Goal: Book appointment/travel/reservation

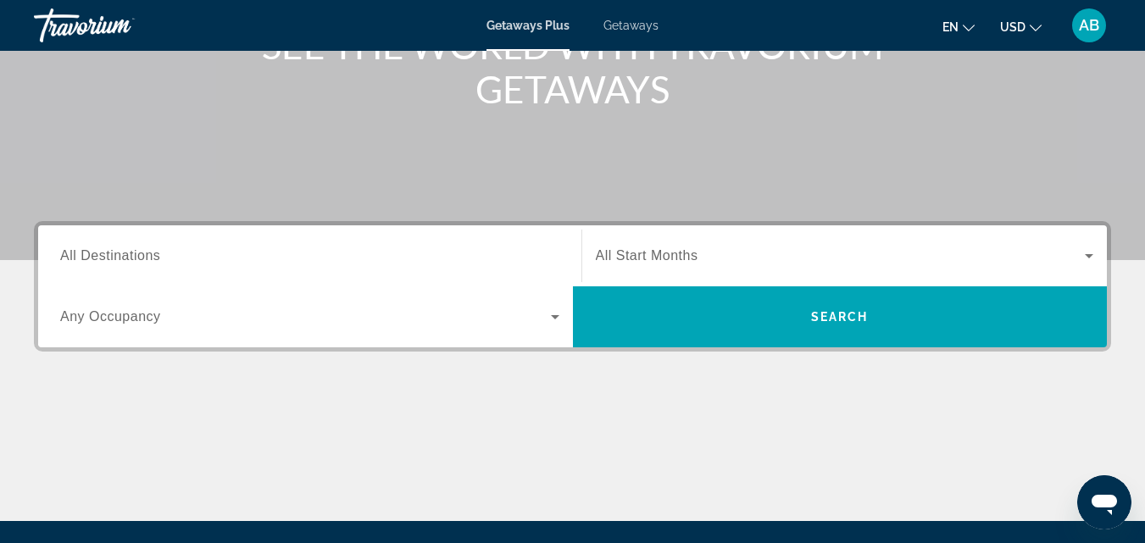
scroll to position [258, 0]
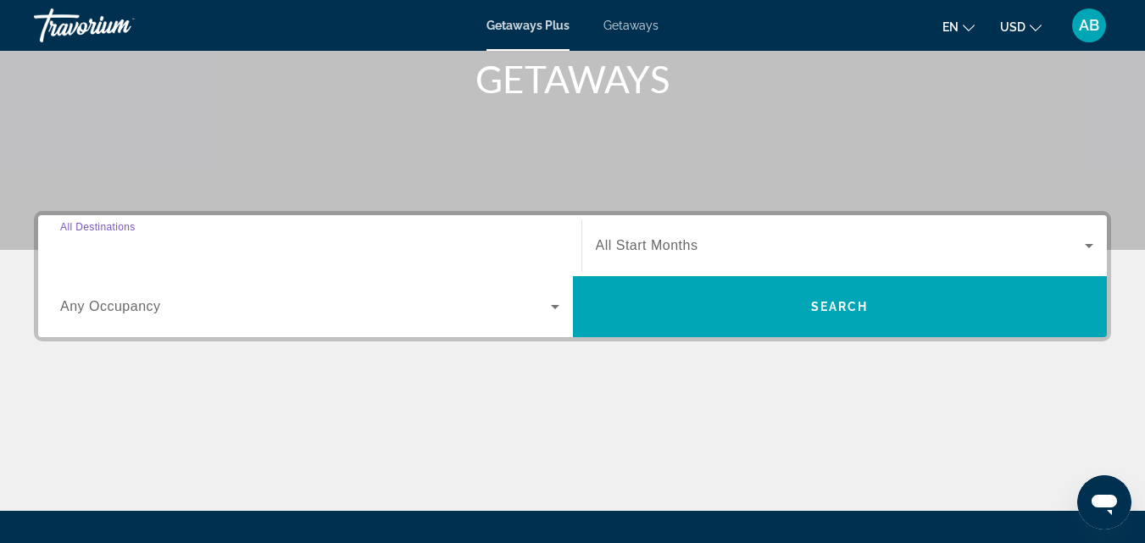
click at [169, 255] on input "Destination All Destinations" at bounding box center [309, 246] width 499 height 20
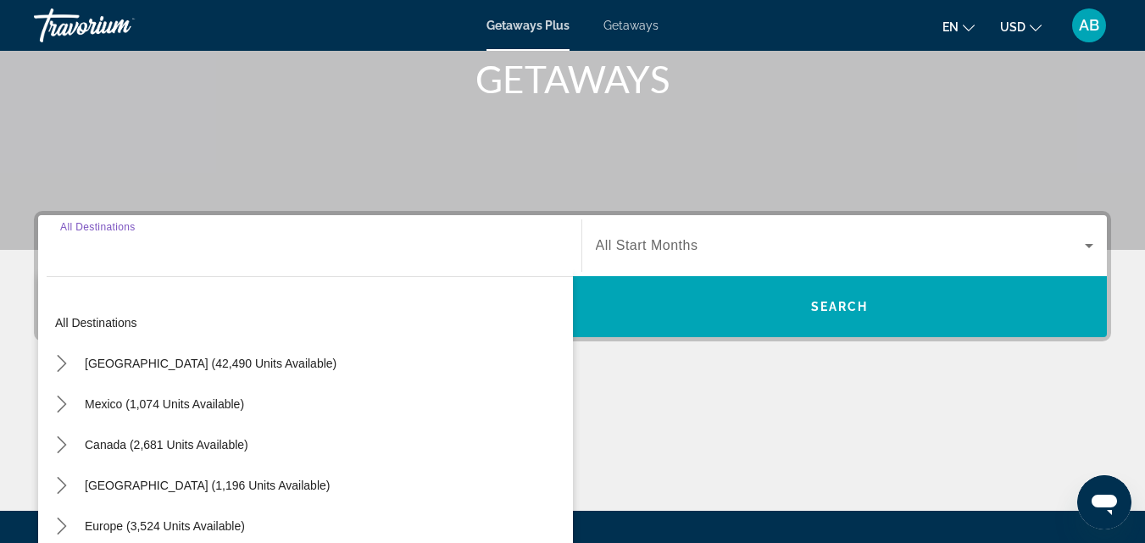
scroll to position [414, 0]
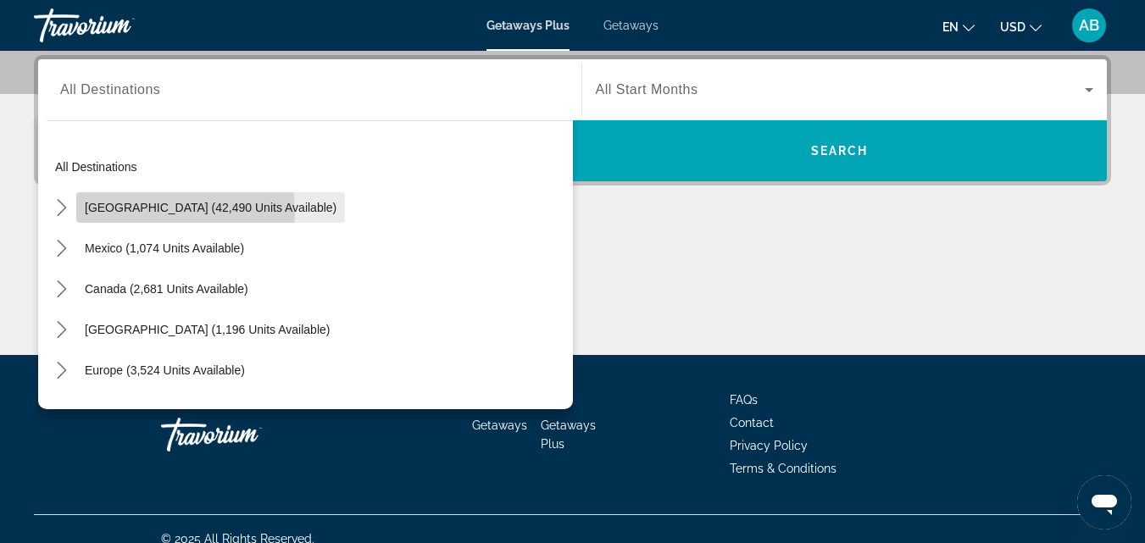
click at [161, 214] on span "[GEOGRAPHIC_DATA] (42,490 units available)" at bounding box center [211, 208] width 252 height 14
type input "**********"
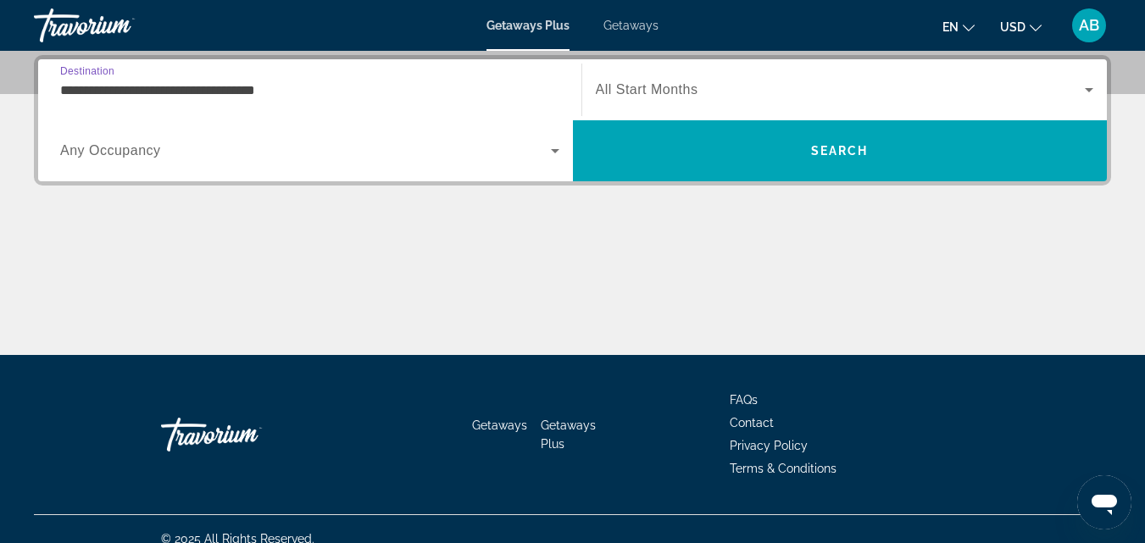
click at [555, 147] on icon "Search widget" at bounding box center [555, 151] width 20 height 20
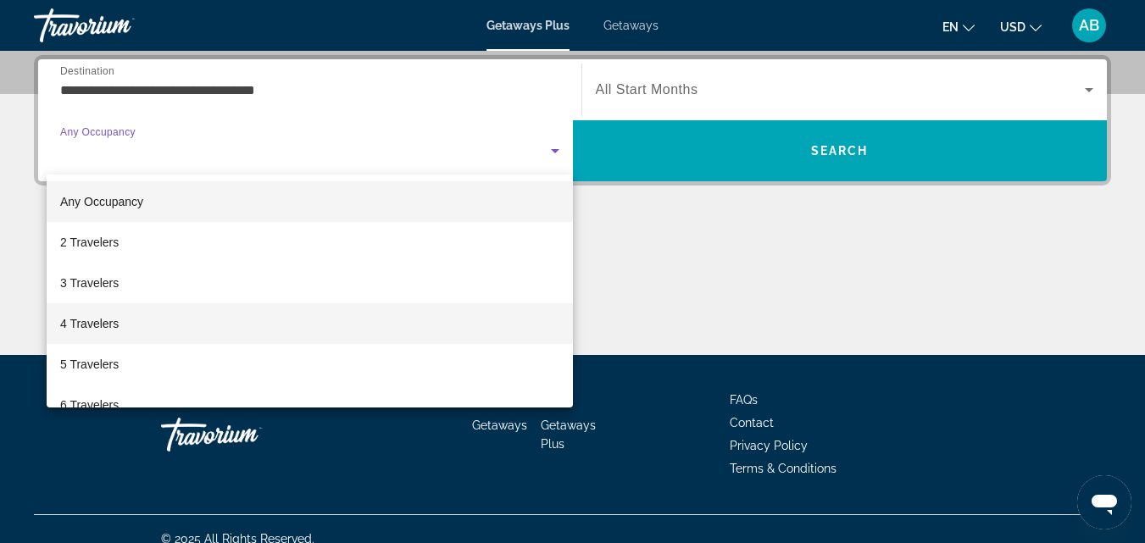
click at [122, 315] on mat-option "4 Travelers" at bounding box center [310, 323] width 526 height 41
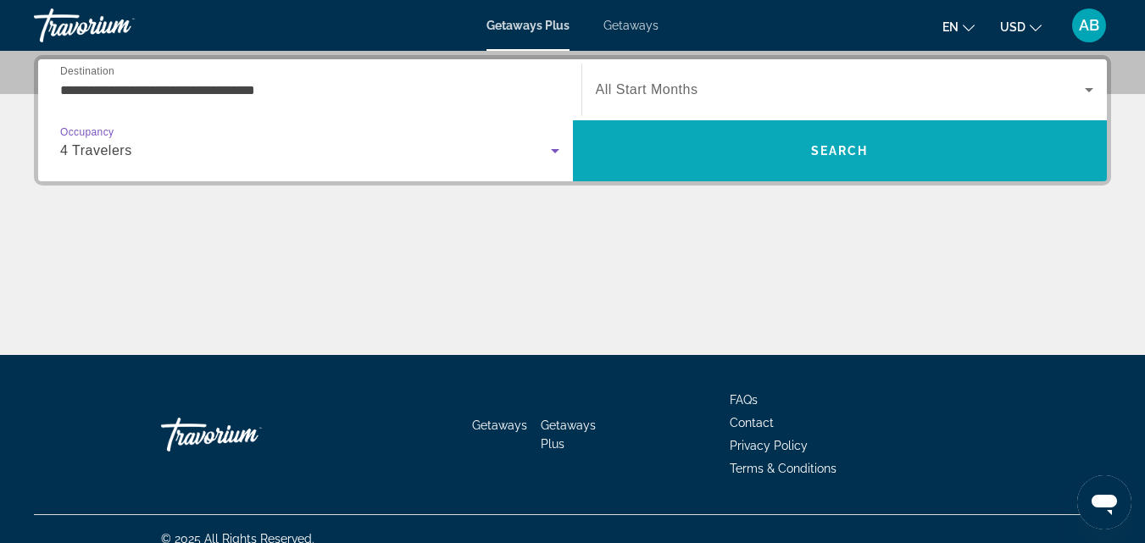
click at [845, 142] on span "Search" at bounding box center [840, 151] width 535 height 41
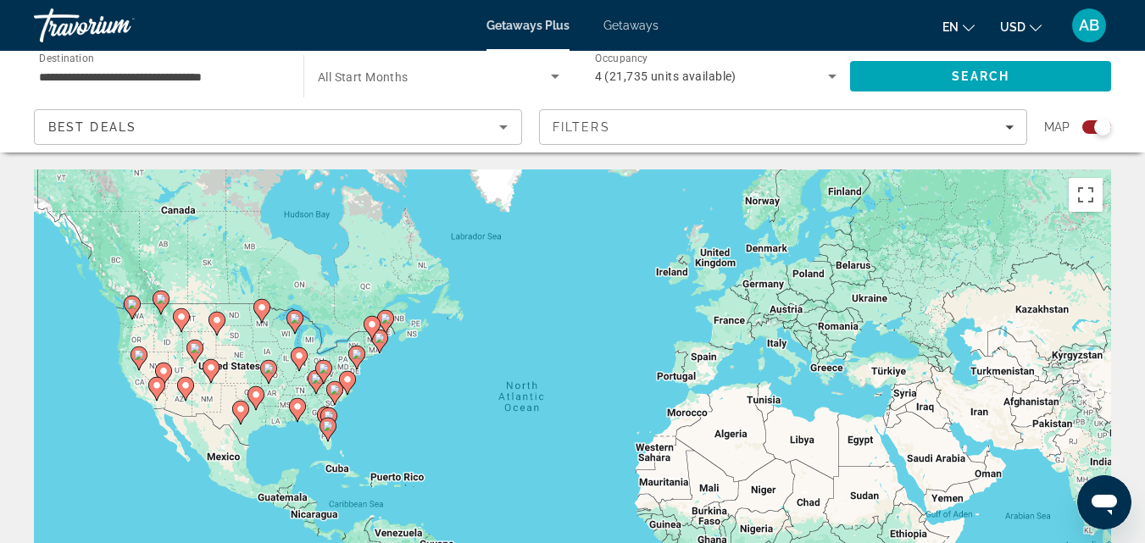
click at [139, 357] on image "Main content" at bounding box center [139, 355] width 10 height 10
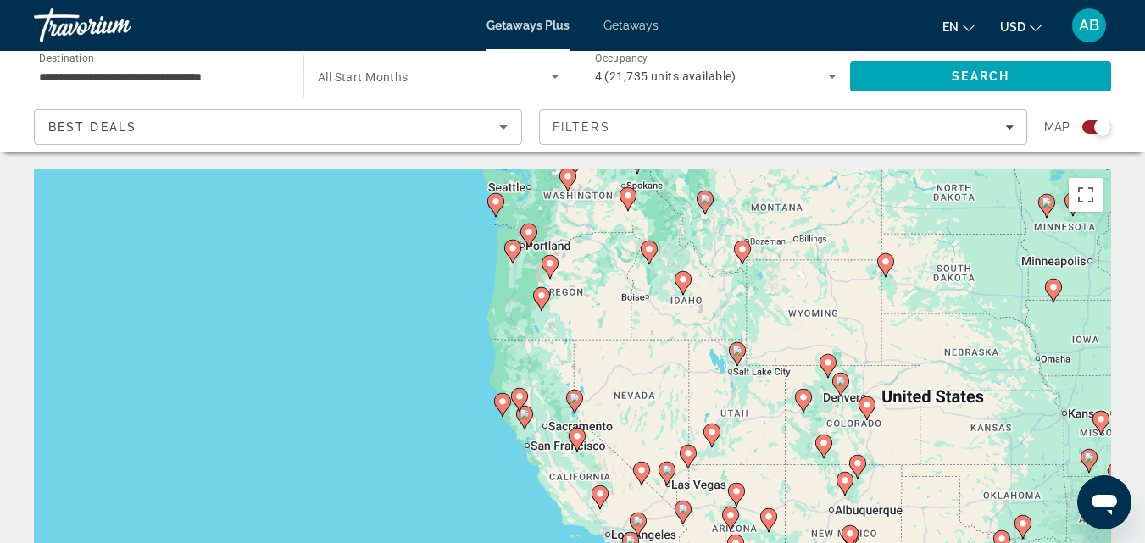
click at [514, 410] on gmp-advanced-marker "Main content" at bounding box center [519, 399] width 17 height 25
type input "**********"
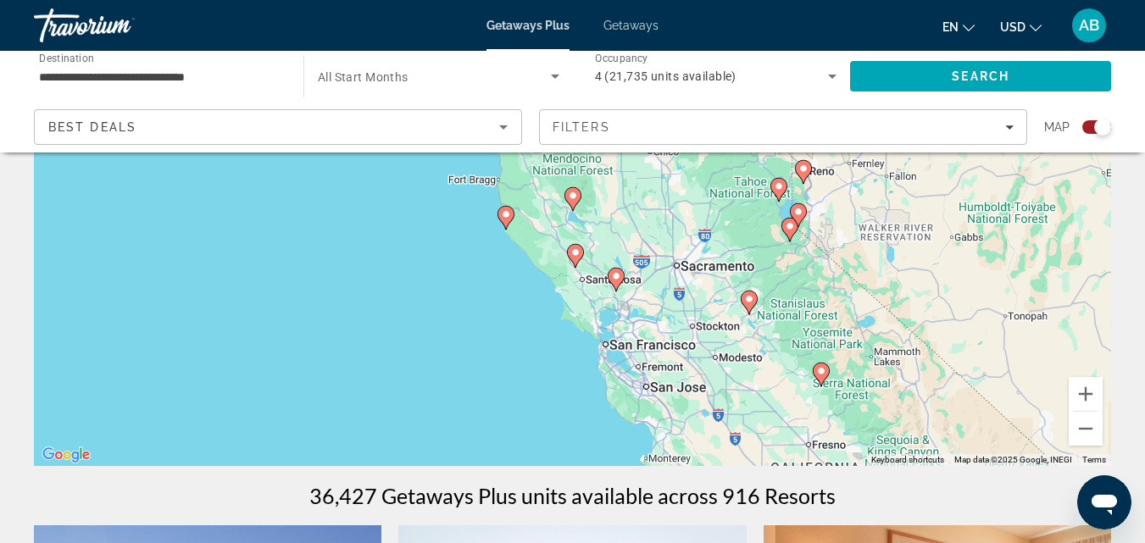
scroll to position [273, 0]
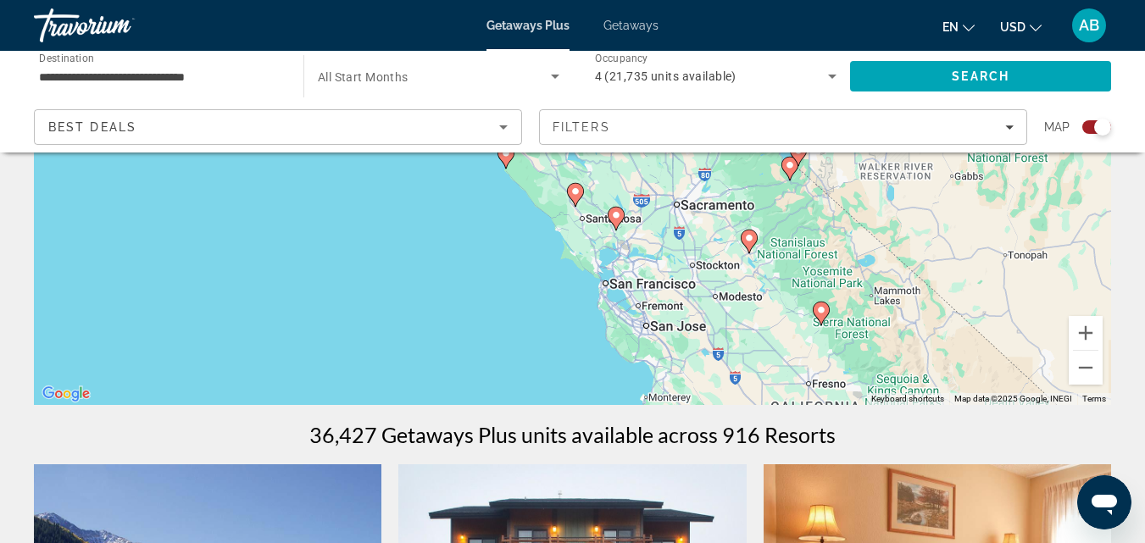
click at [641, 301] on div "To navigate, press the arrow keys. To activate drag with keyboard, press Alt + …" at bounding box center [572, 151] width 1077 height 508
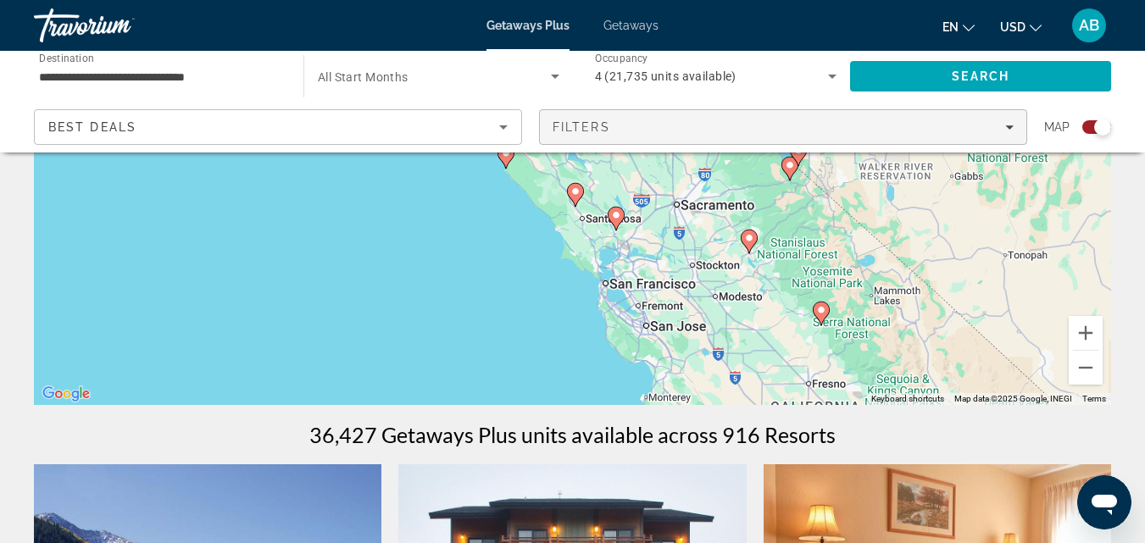
click at [1013, 131] on icon "Filters" at bounding box center [1009, 127] width 8 height 8
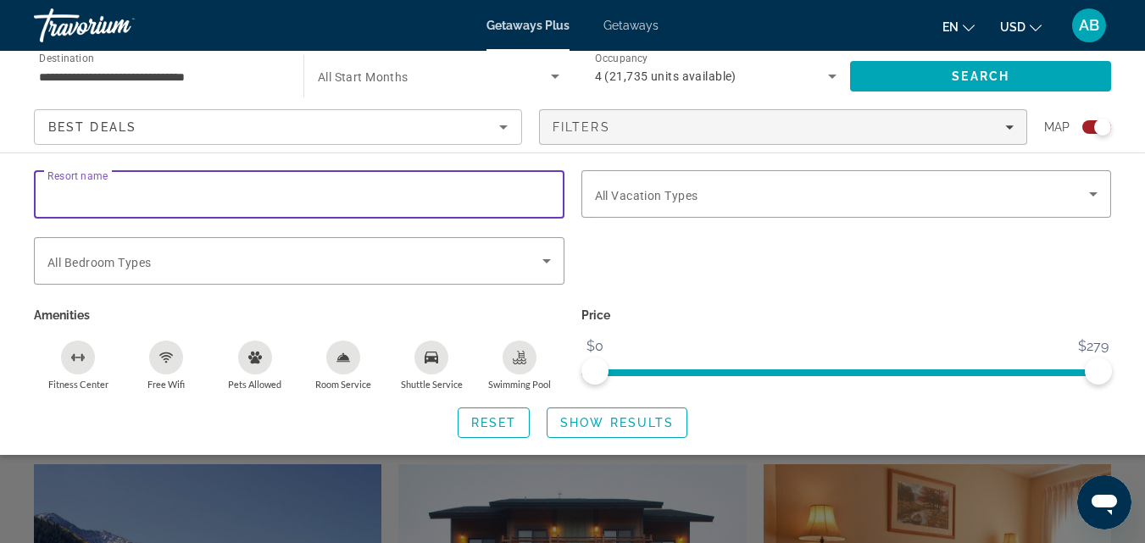
click at [386, 186] on input "Resort name" at bounding box center [298, 195] width 503 height 20
type input "**********"
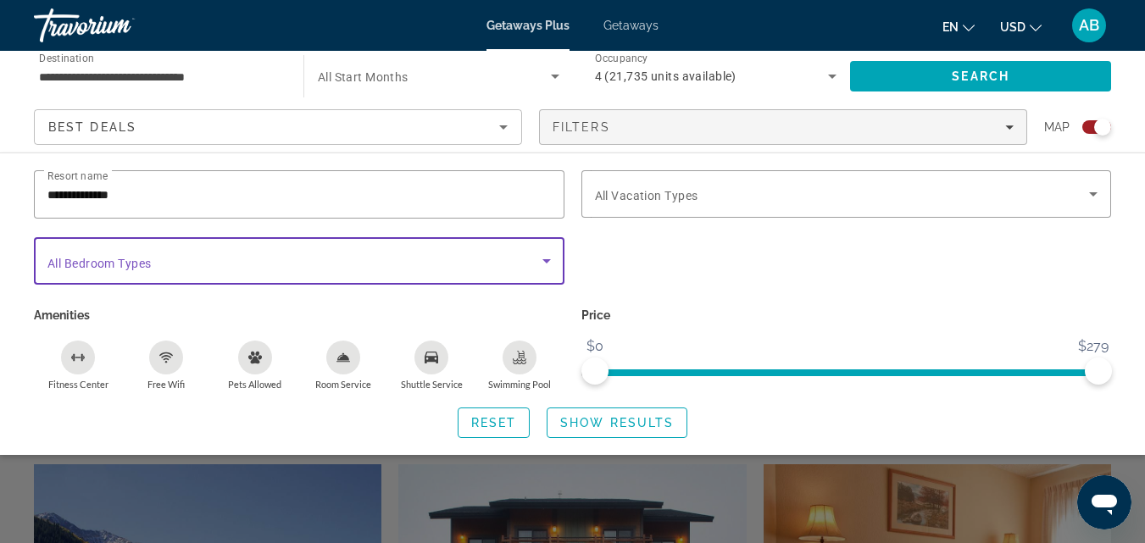
click at [544, 264] on icon "Search widget" at bounding box center [546, 261] width 20 height 20
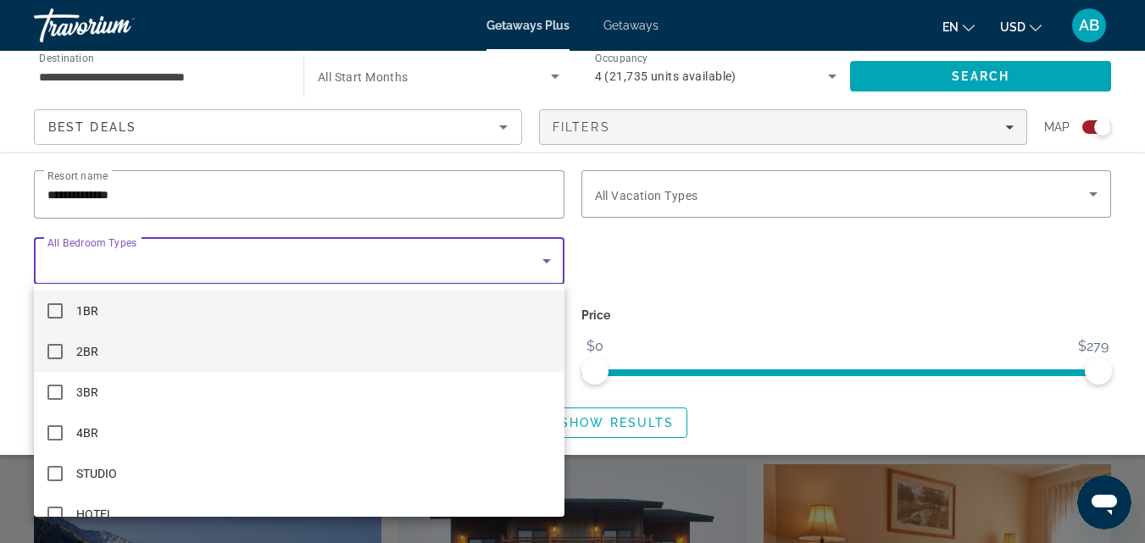
click at [54, 347] on mat-pseudo-checkbox at bounding box center [54, 351] width 15 height 15
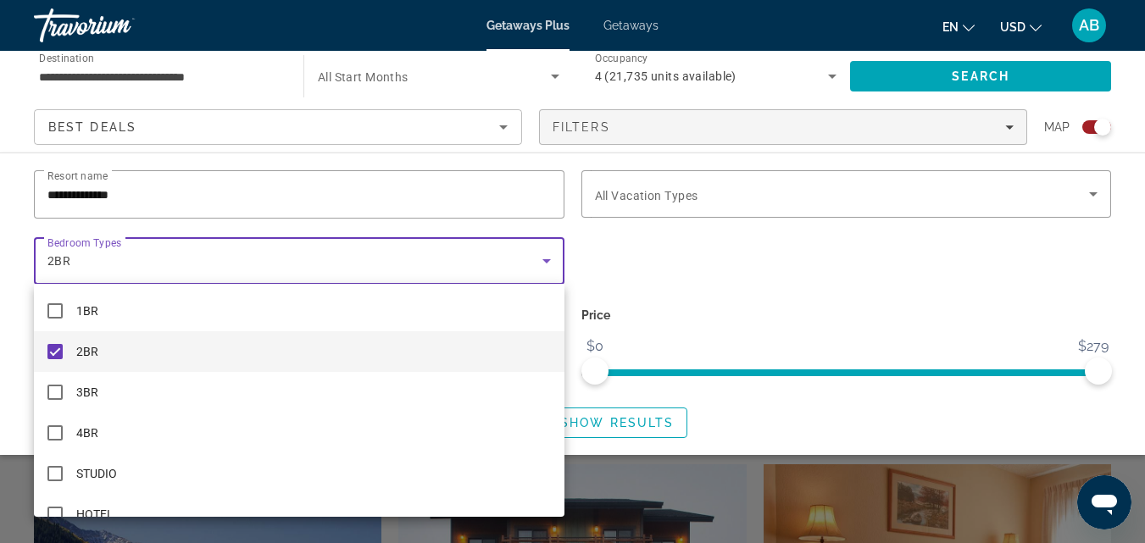
click at [730, 286] on div at bounding box center [572, 271] width 1145 height 543
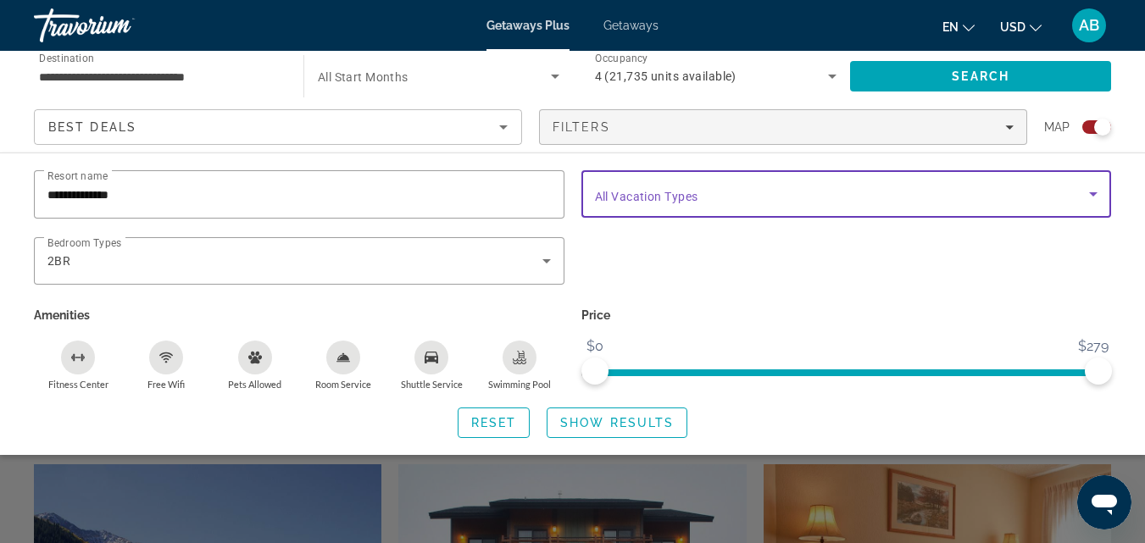
click at [1092, 192] on icon "Search widget" at bounding box center [1093, 194] width 8 height 4
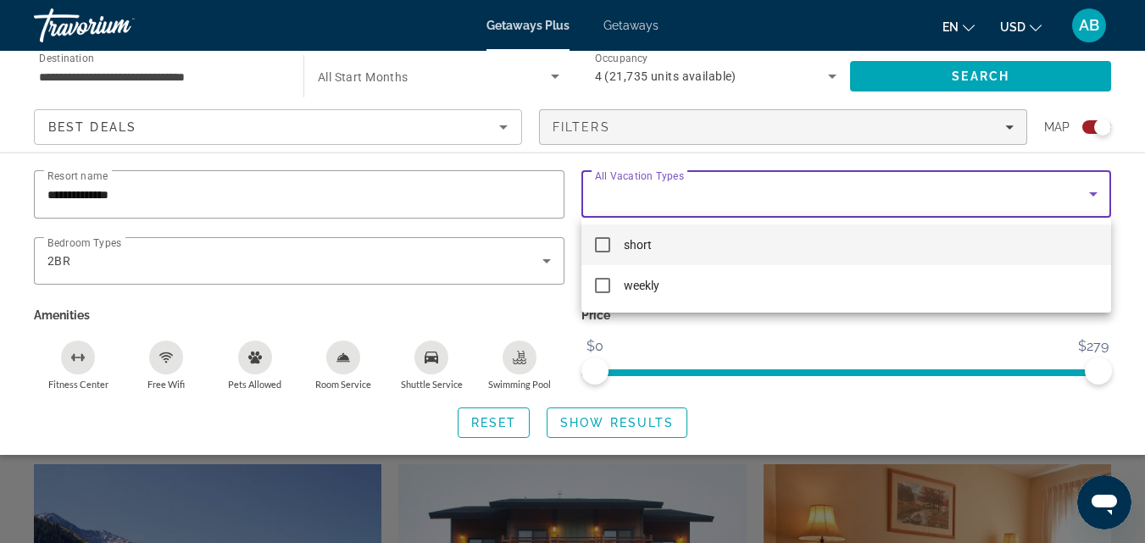
click at [595, 248] on mat-pseudo-checkbox at bounding box center [602, 244] width 15 height 15
click at [609, 424] on div at bounding box center [572, 271] width 1145 height 543
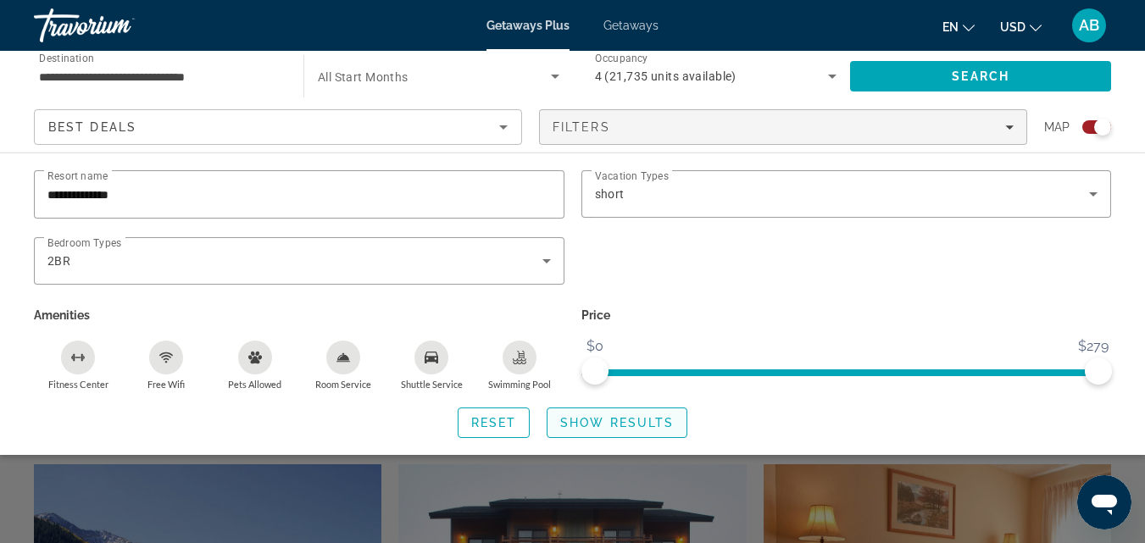
click at [610, 419] on span "Show Results" at bounding box center [617, 423] width 114 height 14
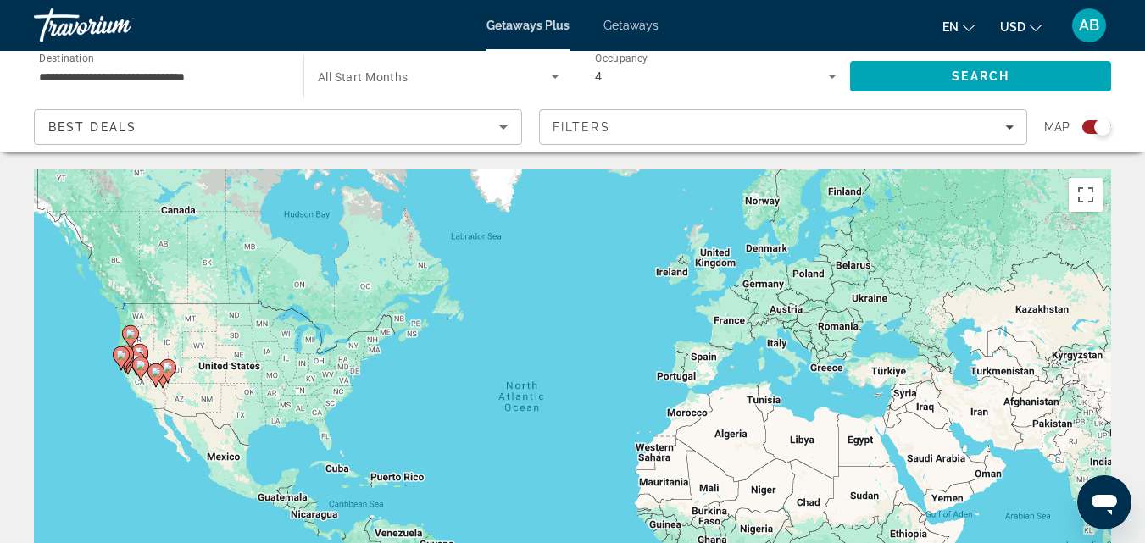
click at [132, 346] on gmp-advanced-marker "Main content" at bounding box center [125, 357] width 17 height 25
type input "**********"
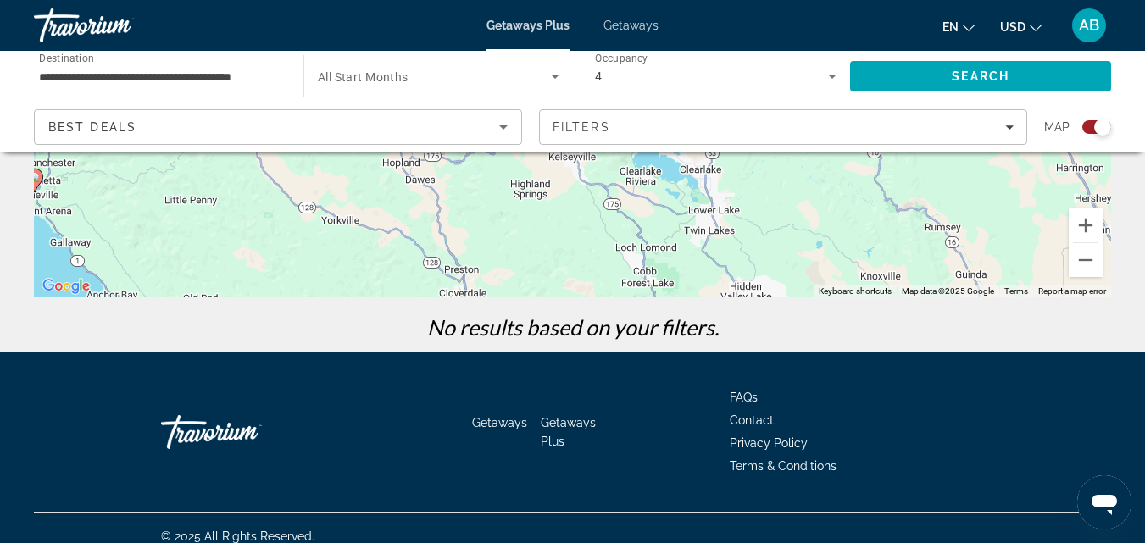
scroll to position [382, 0]
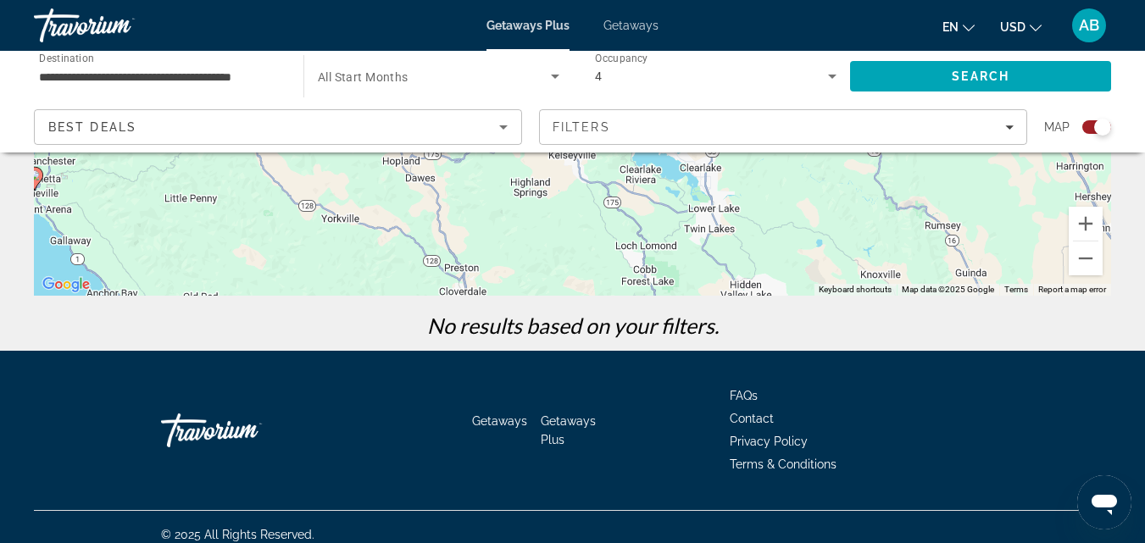
click at [500, 419] on span "Getaways" at bounding box center [499, 421] width 55 height 14
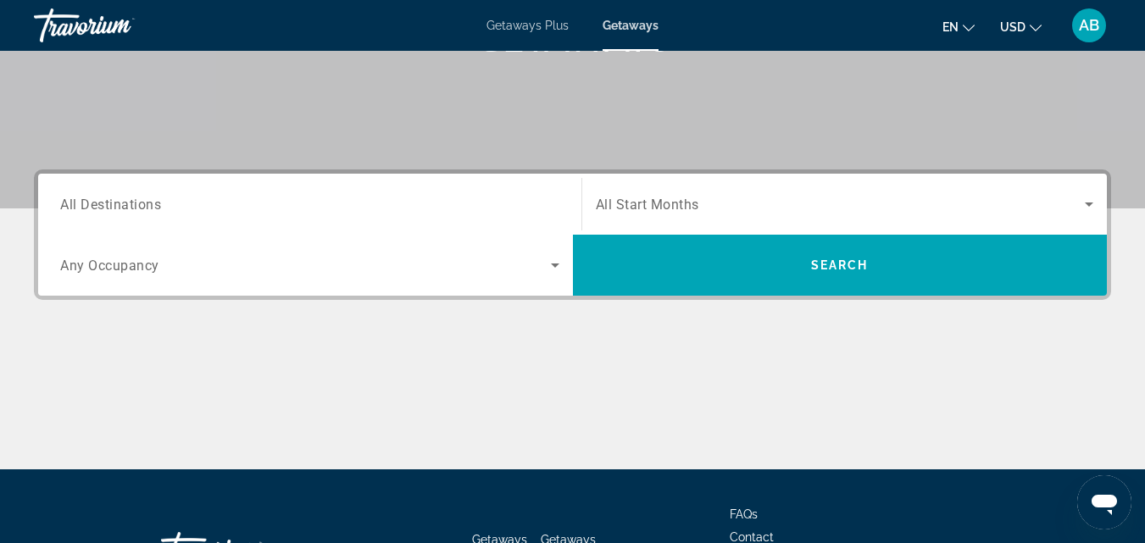
scroll to position [303, 0]
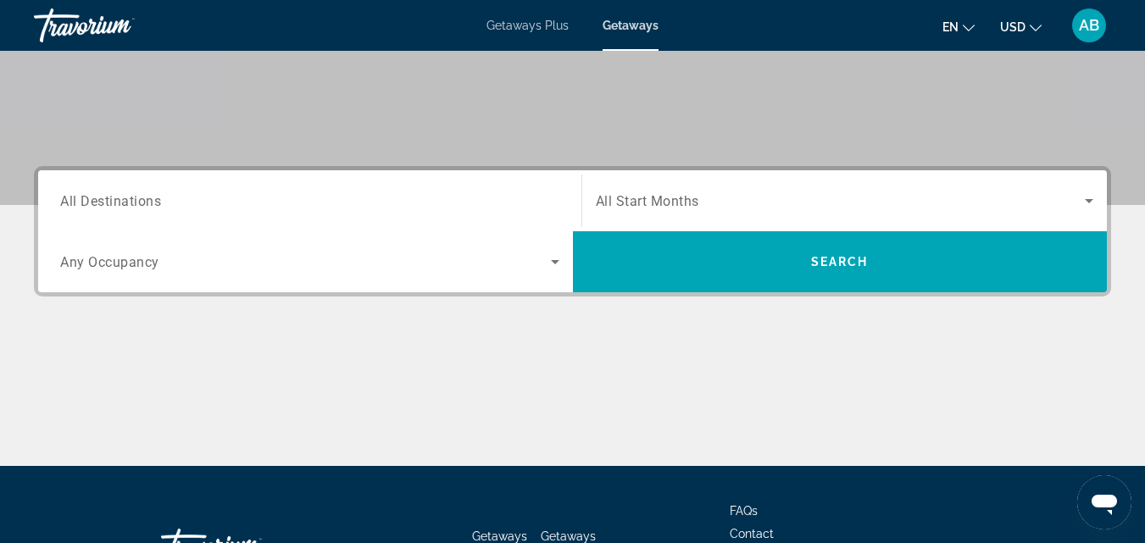
click at [304, 216] on div "Search widget" at bounding box center [309, 201] width 499 height 48
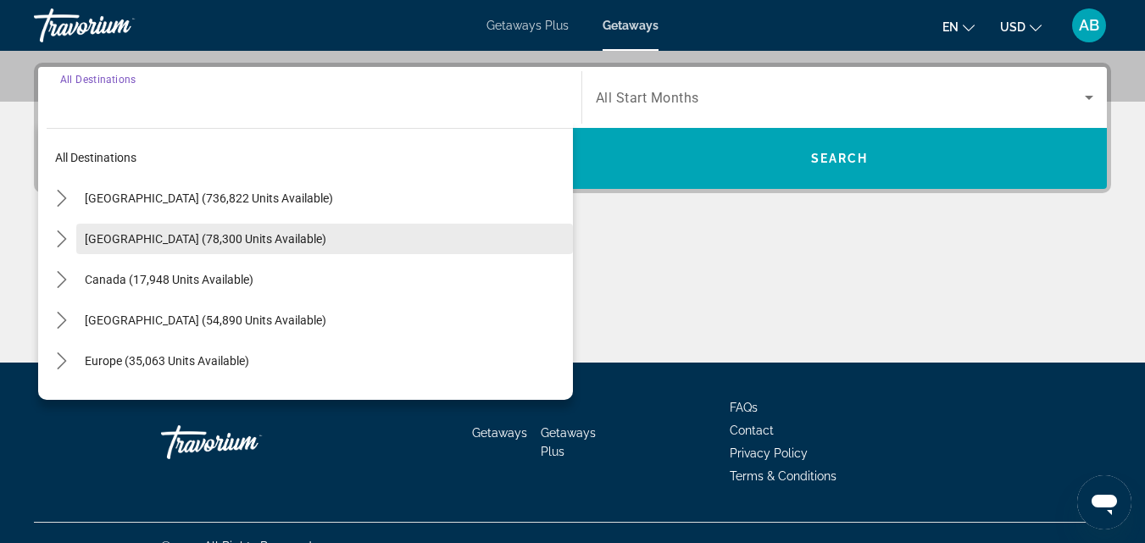
scroll to position [414, 0]
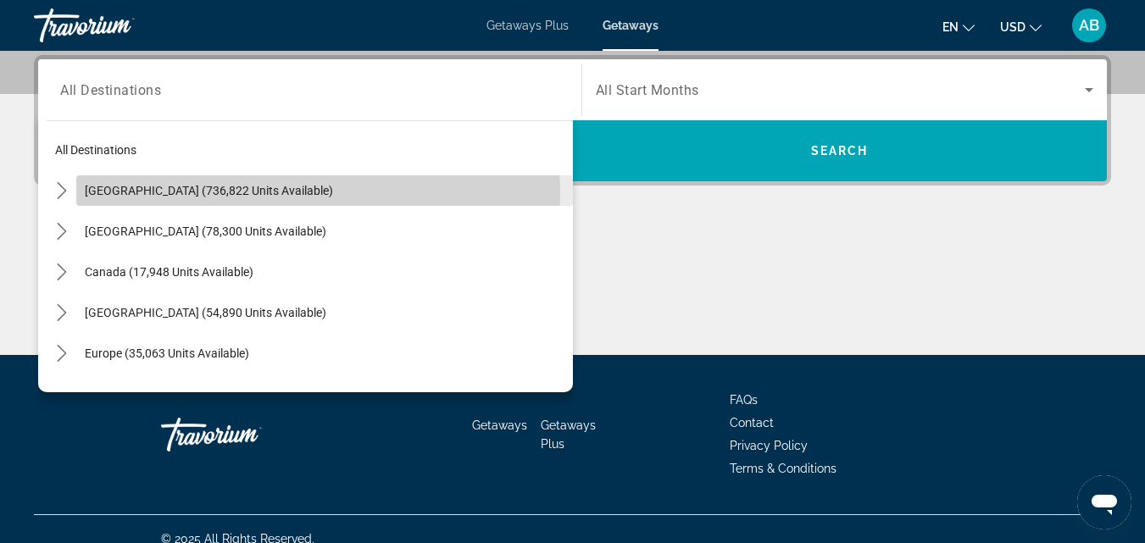
click at [297, 193] on span "Select destination: United States (736,822 units available)" at bounding box center [324, 190] width 497 height 41
type input "**********"
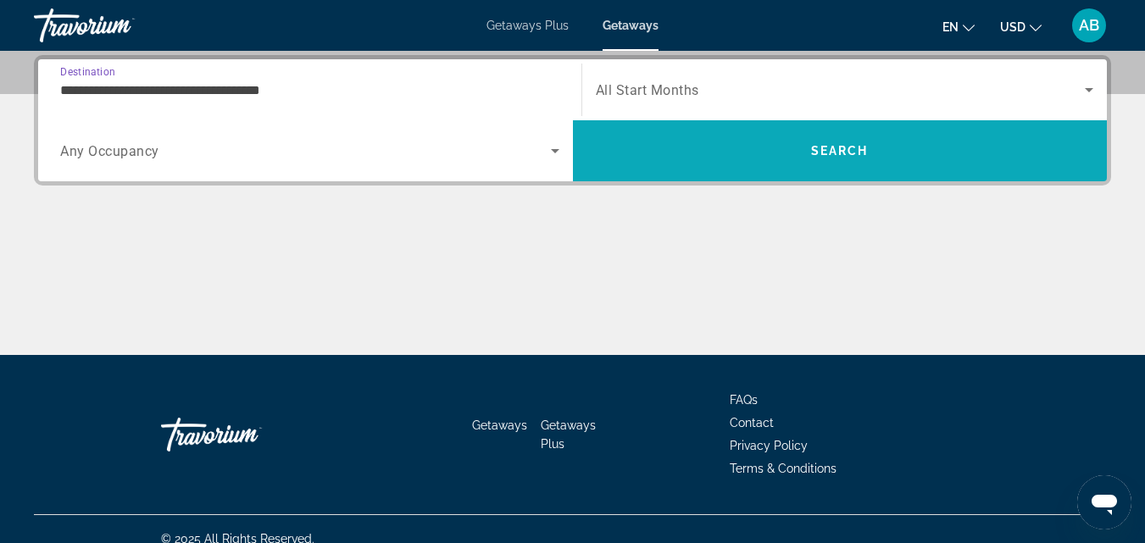
click at [816, 149] on span "Search" at bounding box center [840, 151] width 58 height 14
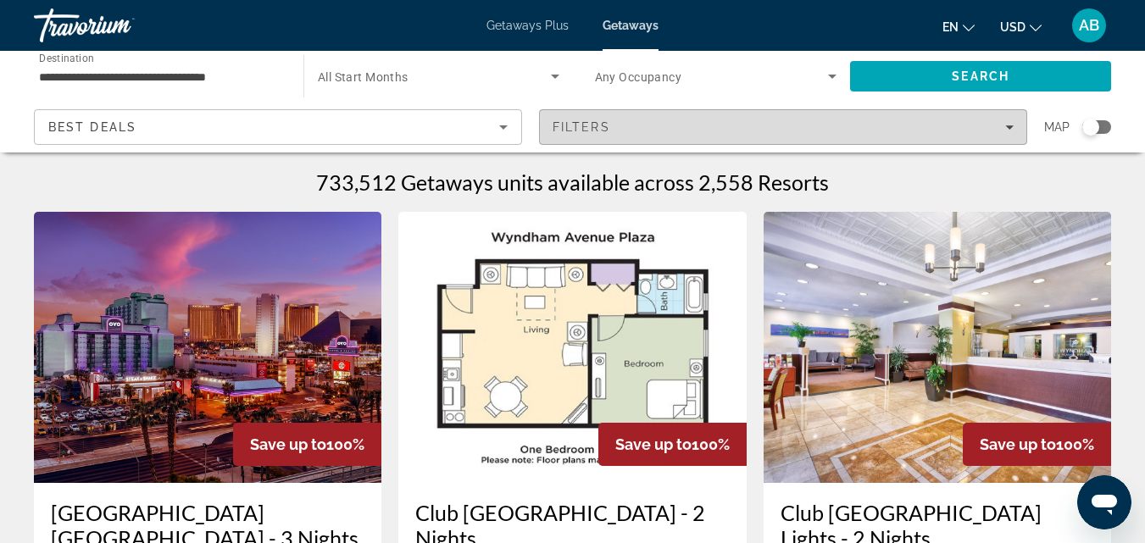
click at [1014, 126] on span "Filters" at bounding box center [783, 127] width 486 height 41
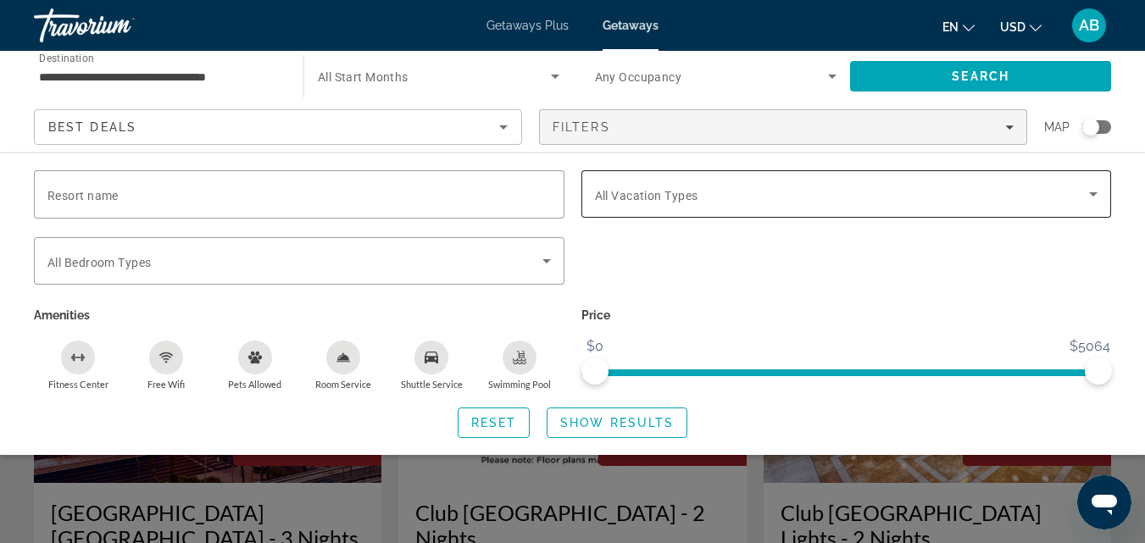
click at [615, 208] on div "Search widget" at bounding box center [846, 193] width 503 height 47
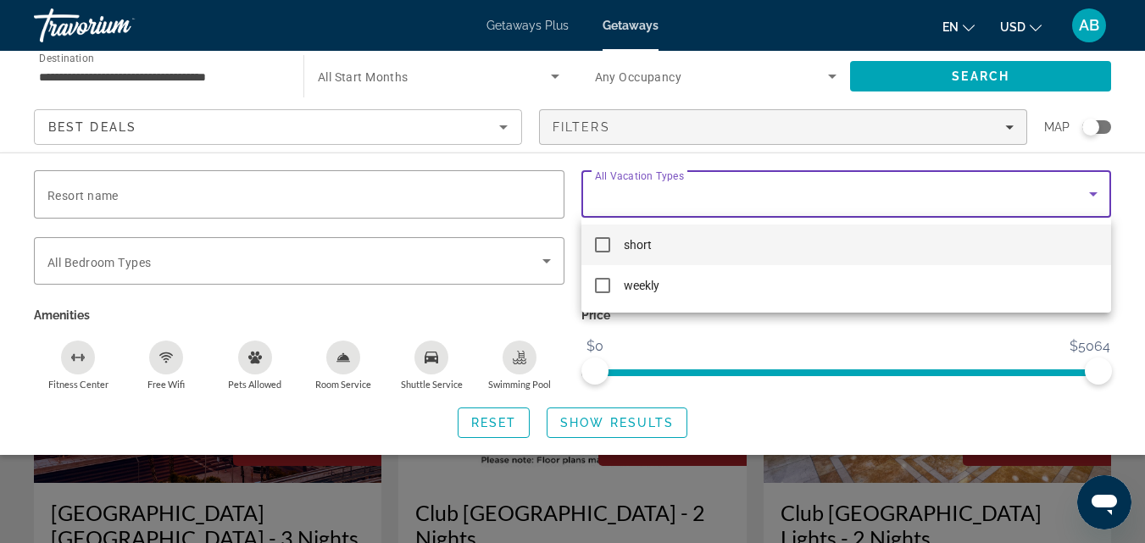
click at [608, 238] on mat-pseudo-checkbox at bounding box center [602, 244] width 15 height 15
click at [133, 194] on div at bounding box center [572, 271] width 1145 height 543
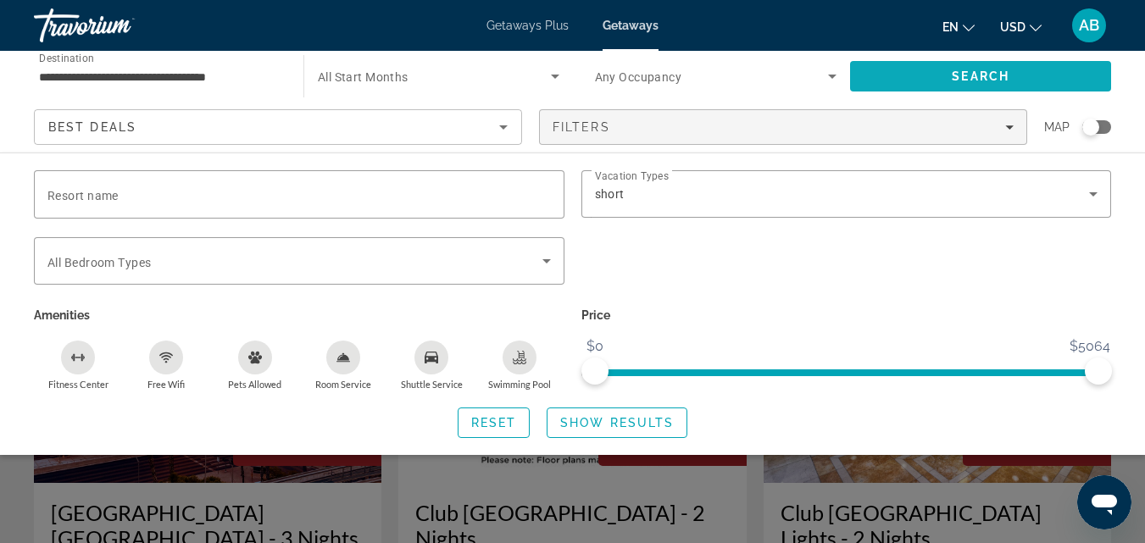
click at [957, 66] on span "Search" at bounding box center [980, 76] width 261 height 41
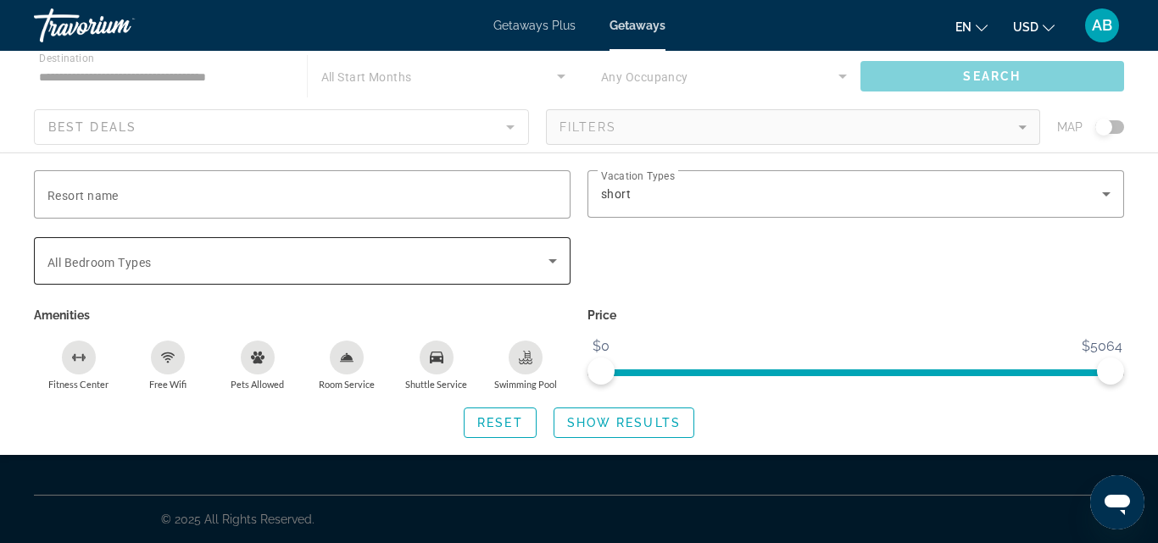
click at [137, 256] on span "All Bedroom Types" at bounding box center [98, 263] width 103 height 14
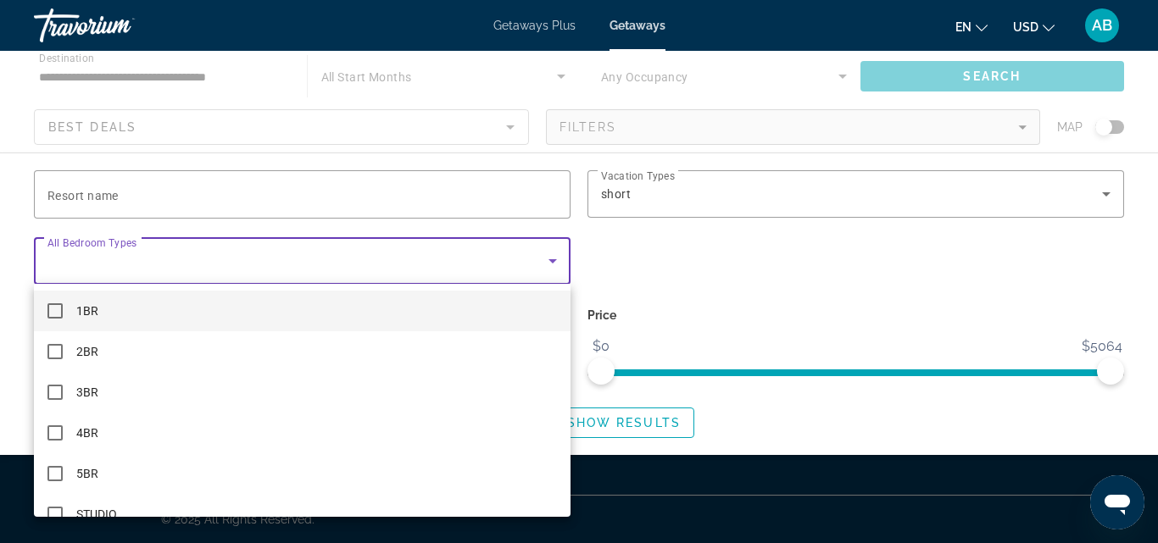
click at [129, 184] on div at bounding box center [579, 271] width 1158 height 543
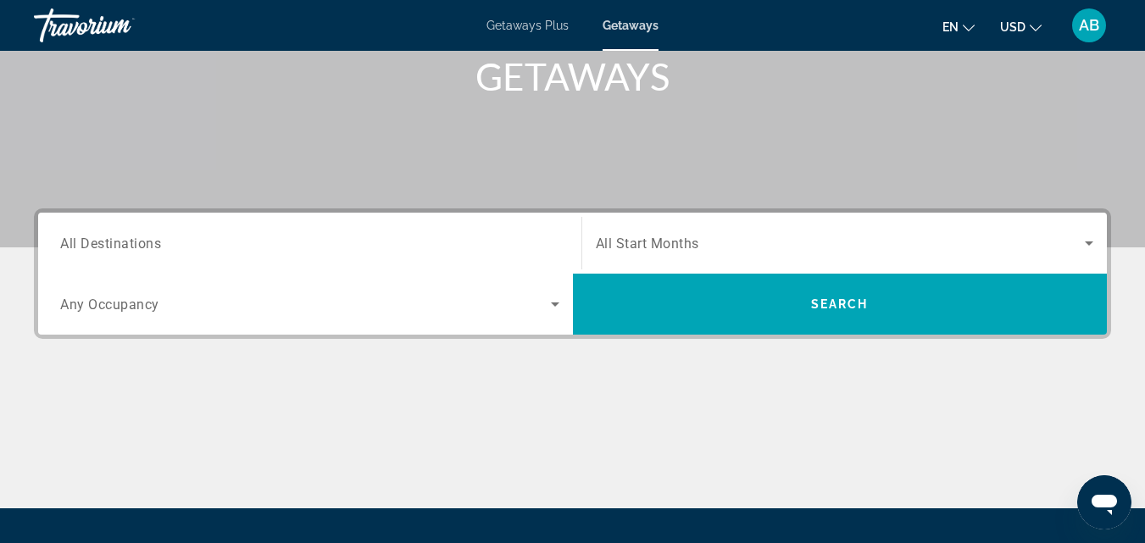
scroll to position [275, 0]
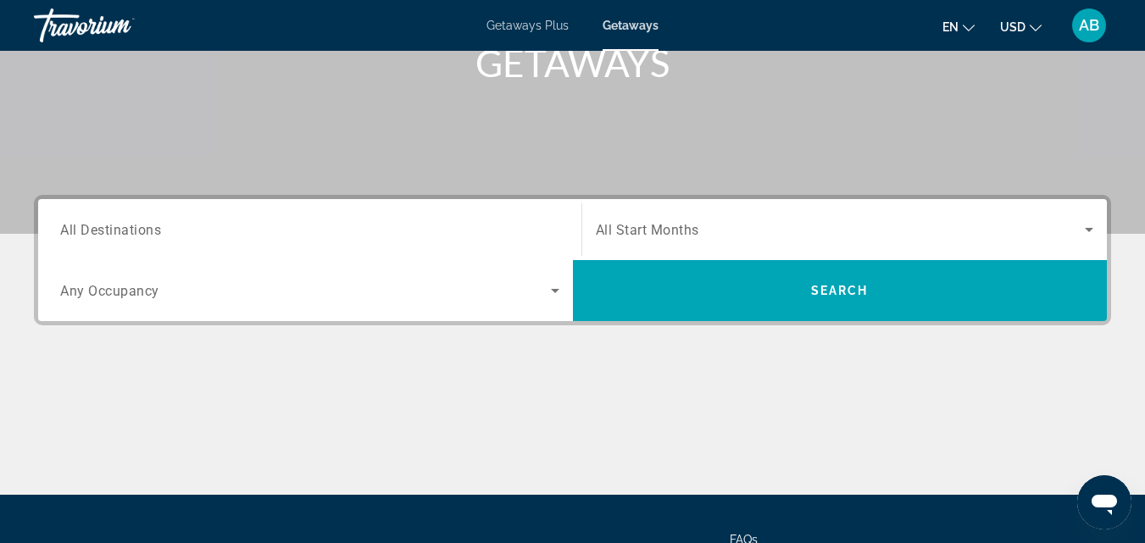
click at [680, 228] on span "All Start Months" at bounding box center [647, 230] width 103 height 16
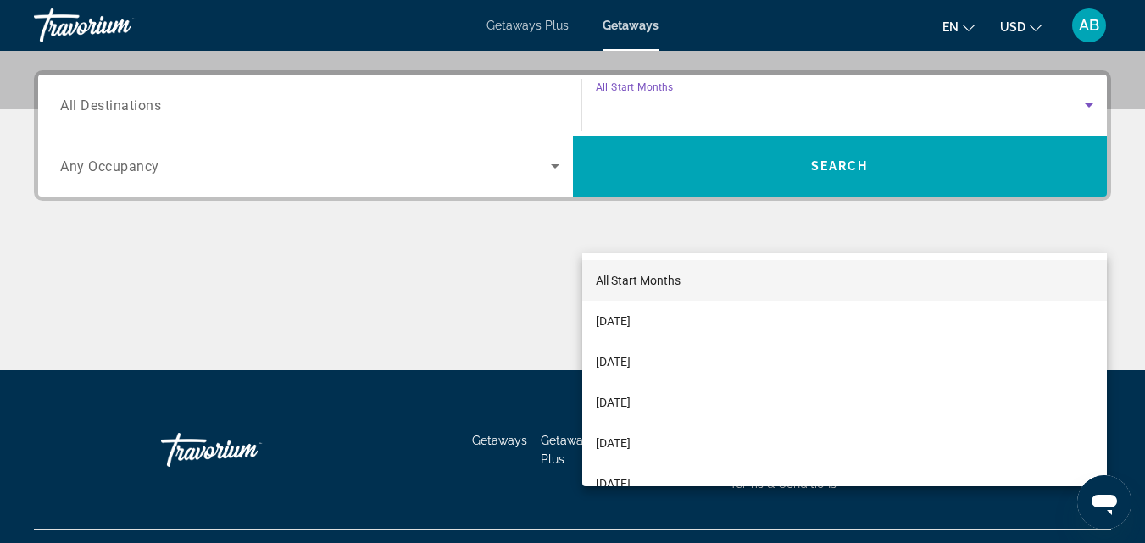
scroll to position [414, 0]
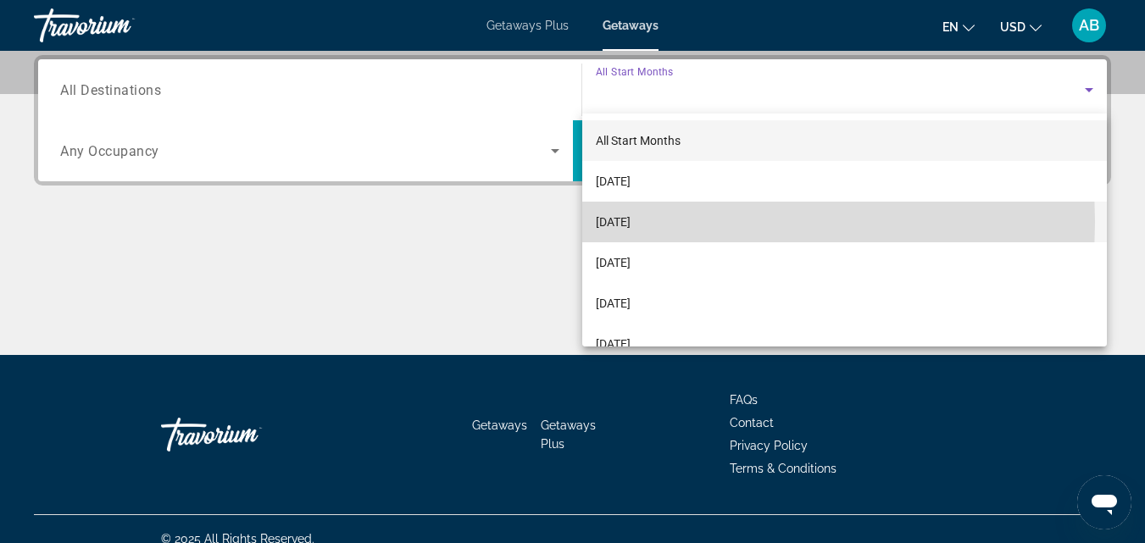
click at [631, 222] on span "[DATE]" at bounding box center [613, 222] width 35 height 20
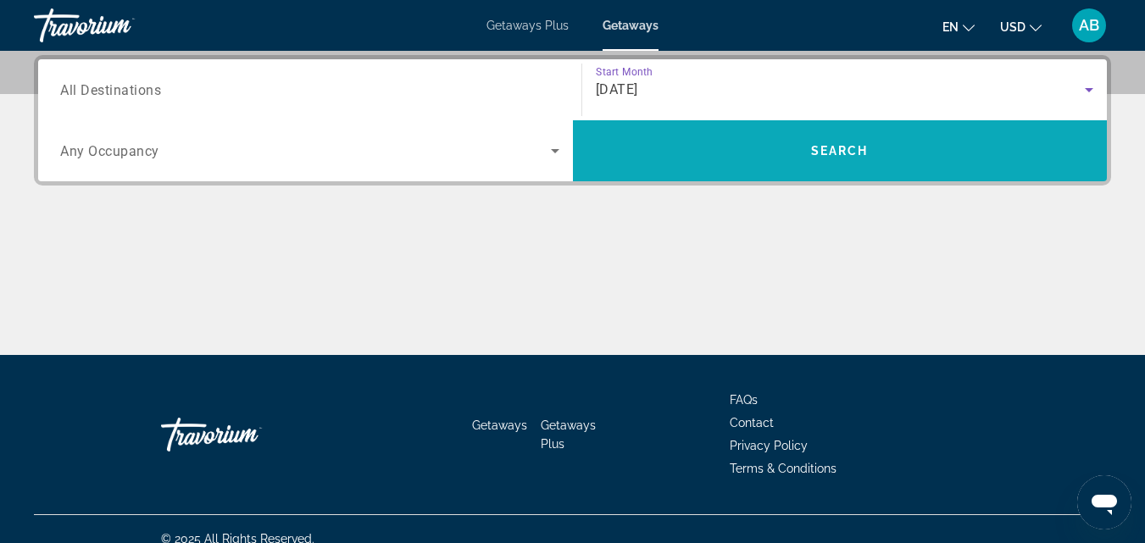
click at [833, 147] on span "Search" at bounding box center [840, 151] width 58 height 14
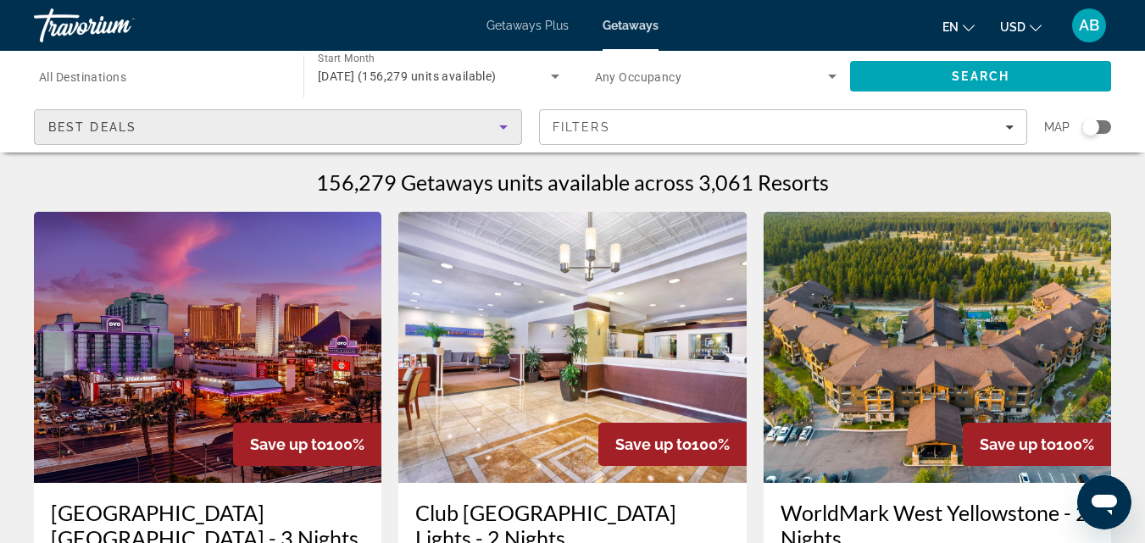
click at [504, 130] on icon "Sort by" at bounding box center [503, 127] width 20 height 20
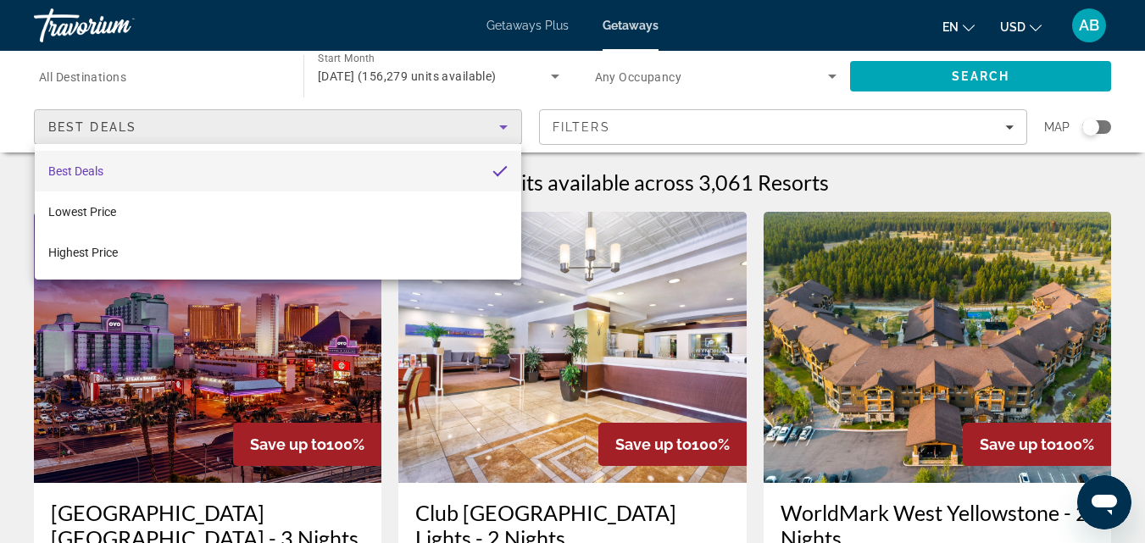
click at [446, 163] on mat-option "Best Deals" at bounding box center [278, 171] width 486 height 41
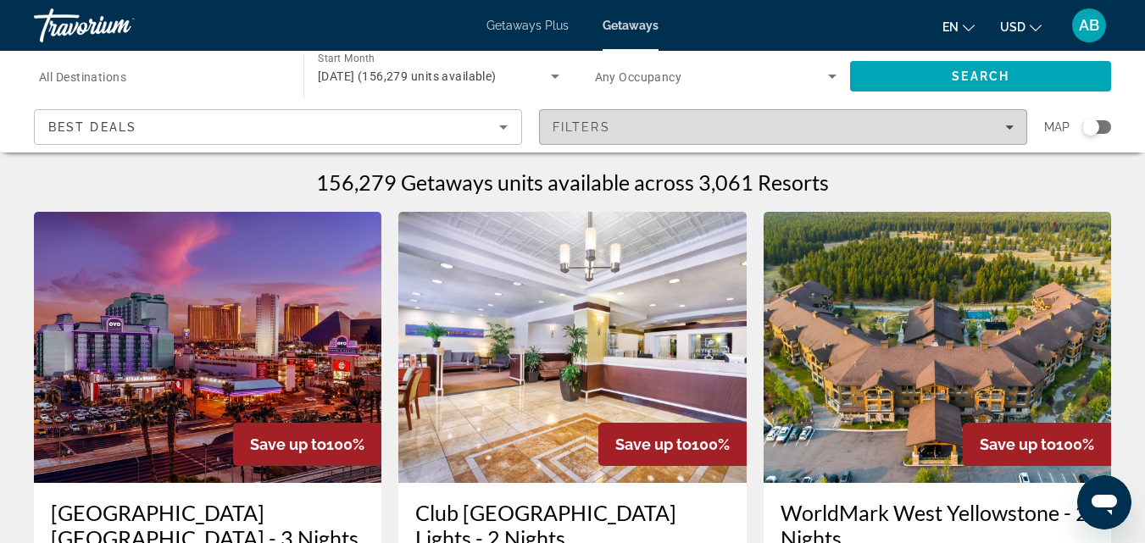
click at [1010, 125] on icon "Filters" at bounding box center [1009, 127] width 8 height 8
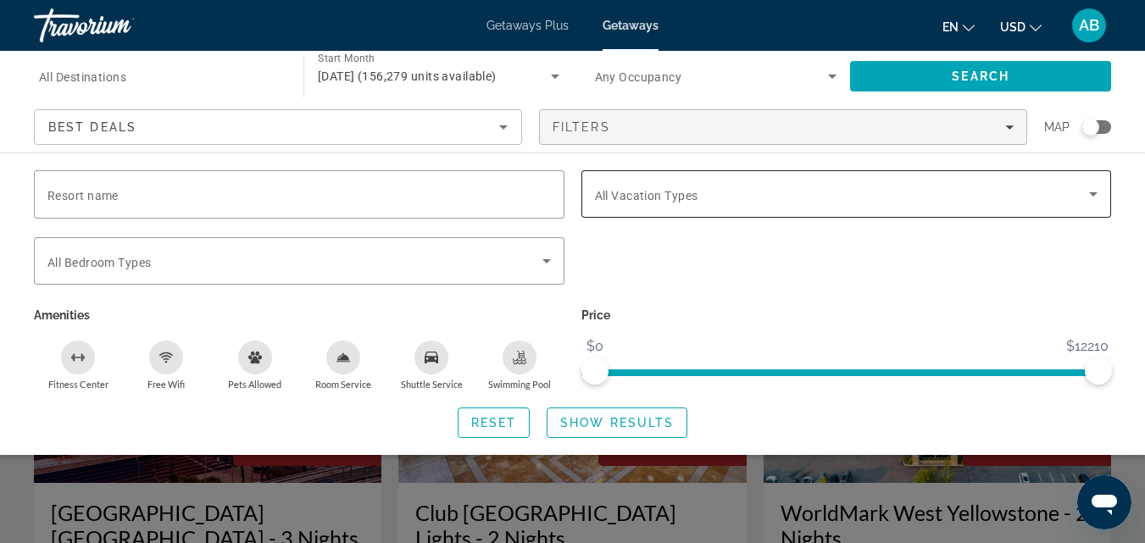
click at [640, 190] on span "All Vacation Types" at bounding box center [646, 196] width 103 height 14
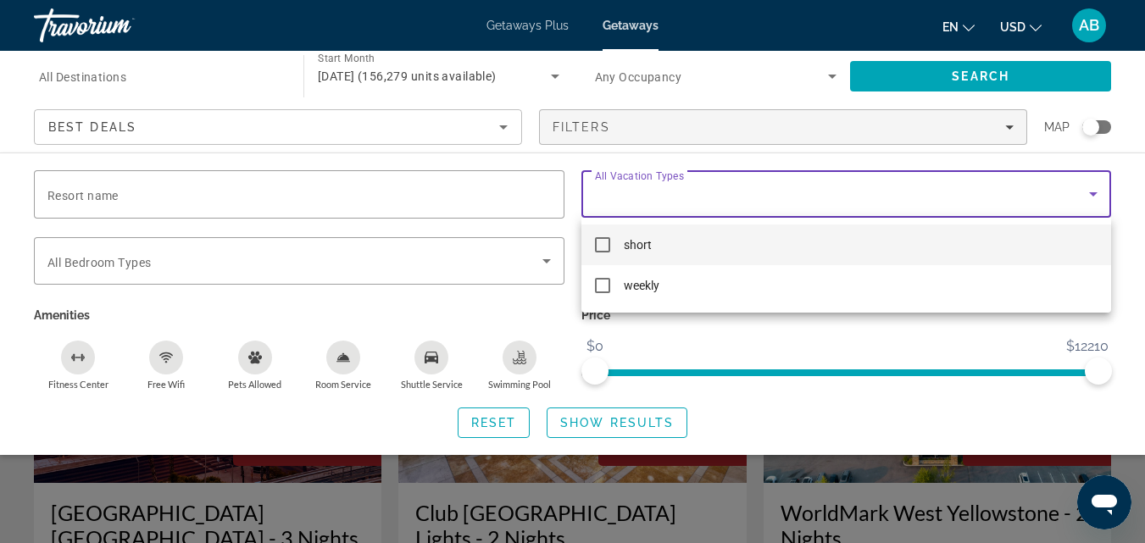
click at [611, 246] on mat-option "short" at bounding box center [846, 245] width 531 height 41
click at [211, 197] on div at bounding box center [572, 271] width 1145 height 543
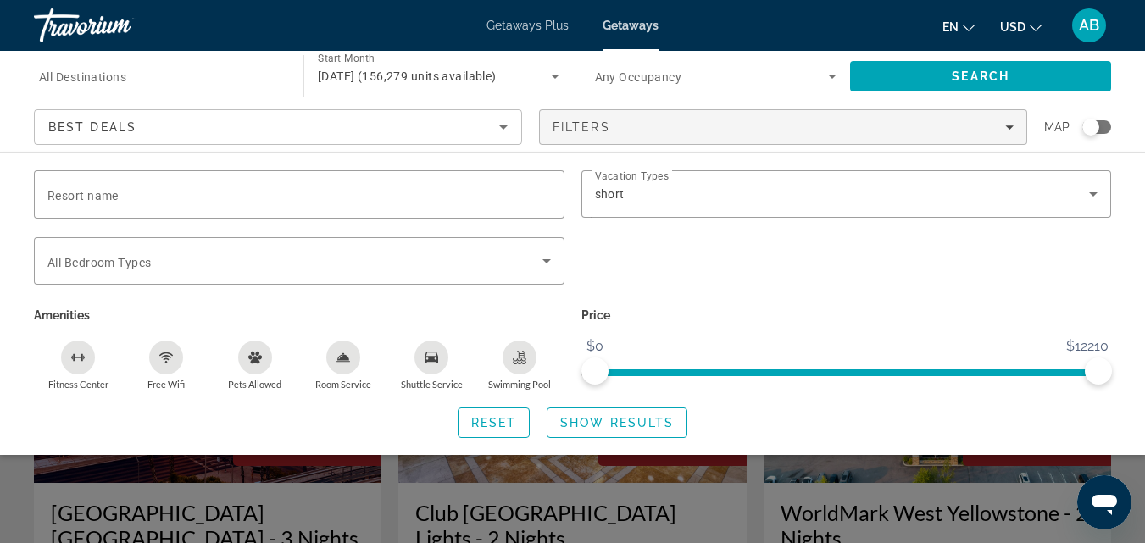
click at [629, 32] on div "Getaways Plus Getaways en English Español Français Italiano Português русский U…" at bounding box center [572, 25] width 1145 height 44
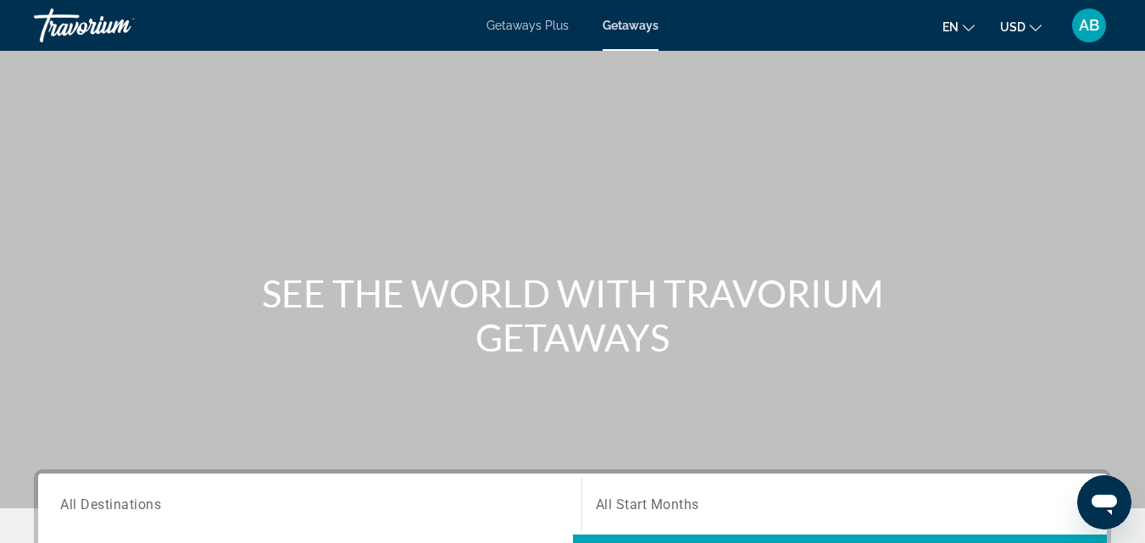
click at [536, 26] on span "Getaways Plus" at bounding box center [527, 26] width 82 height 14
drag, startPoint x: 1144, startPoint y: 67, endPoint x: 1114, endPoint y: 231, distance: 167.1
click at [1114, 231] on div "Main content" at bounding box center [572, 254] width 1145 height 508
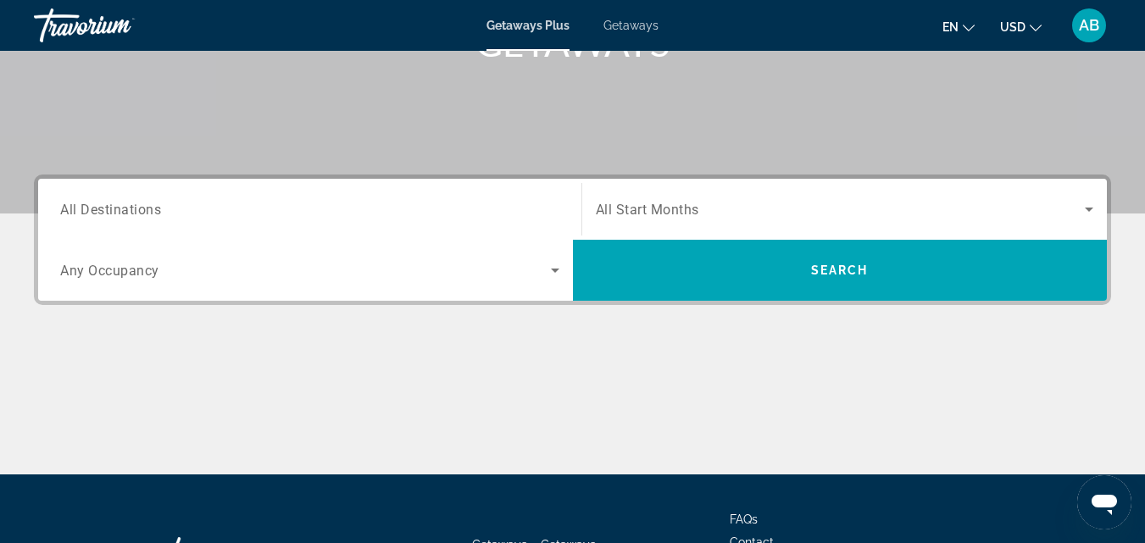
scroll to position [303, 0]
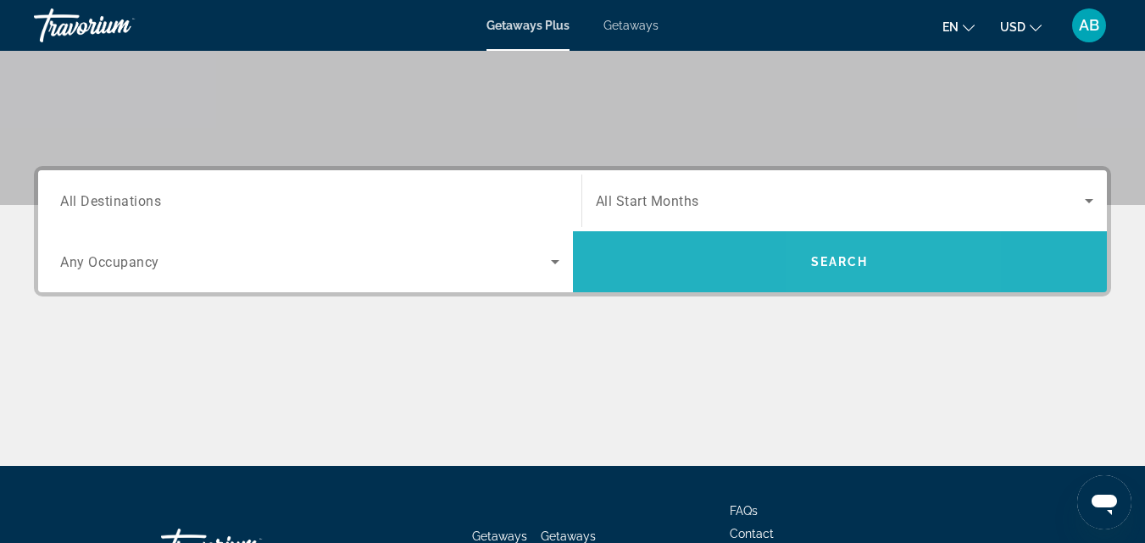
click at [858, 250] on span "Search" at bounding box center [840, 262] width 535 height 41
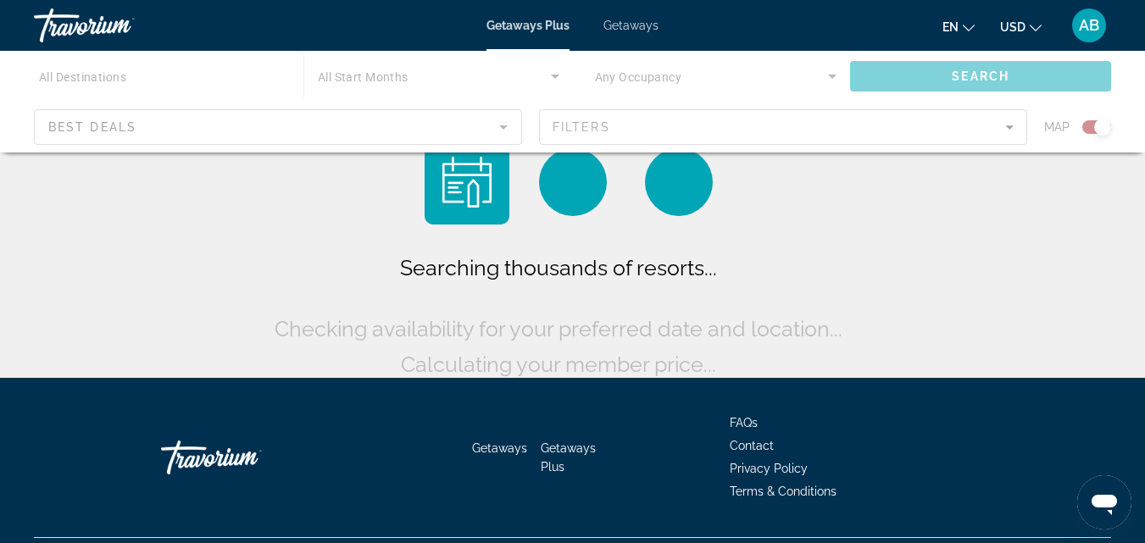
click at [252, 131] on div "Main content" at bounding box center [572, 102] width 1145 height 102
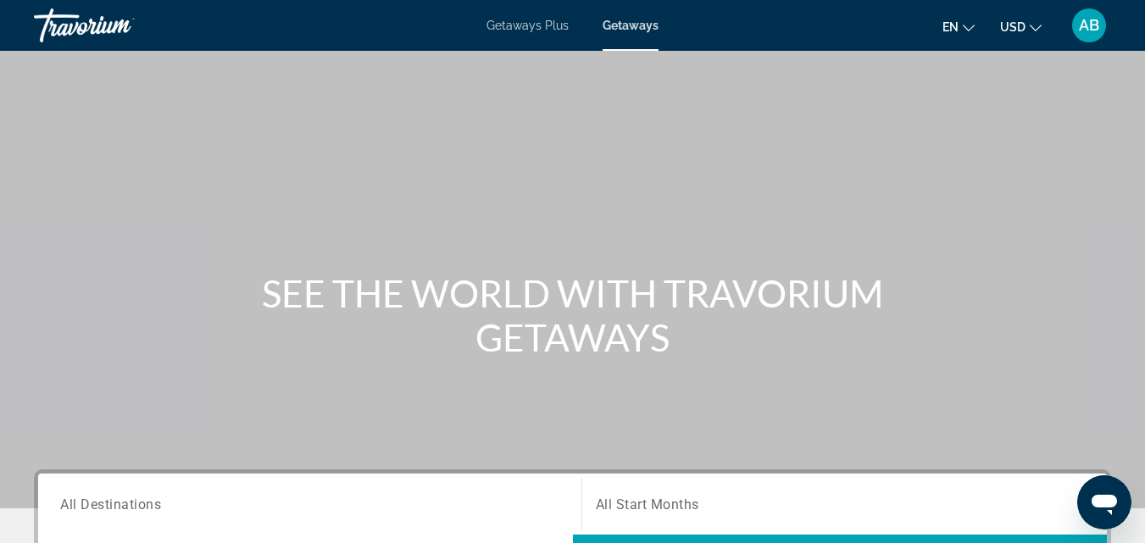
click at [1034, 26] on icon "Change currency" at bounding box center [1036, 28] width 12 height 12
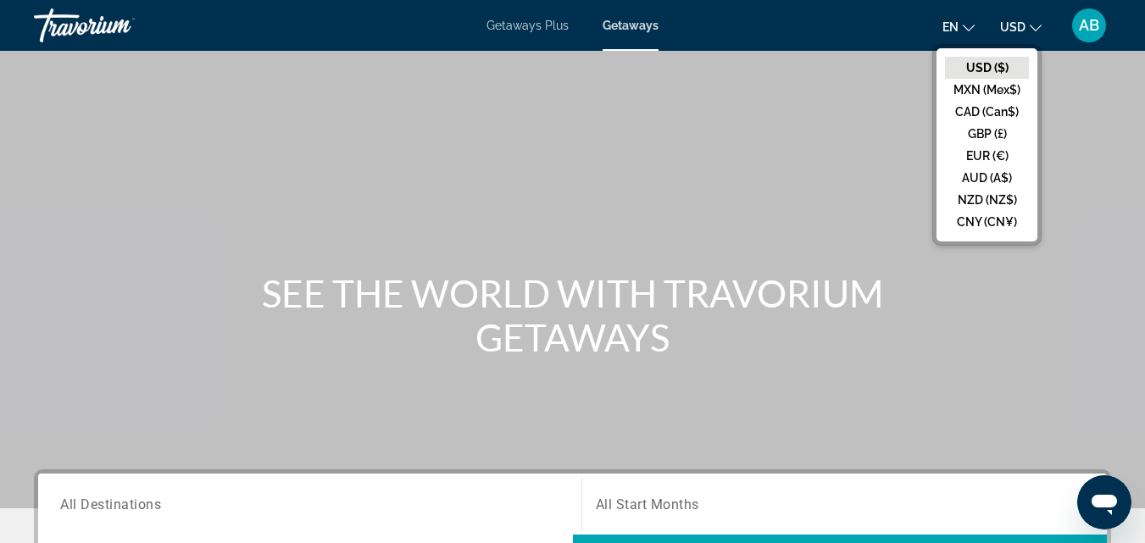
click at [984, 65] on button "USD ($)" at bounding box center [987, 68] width 84 height 22
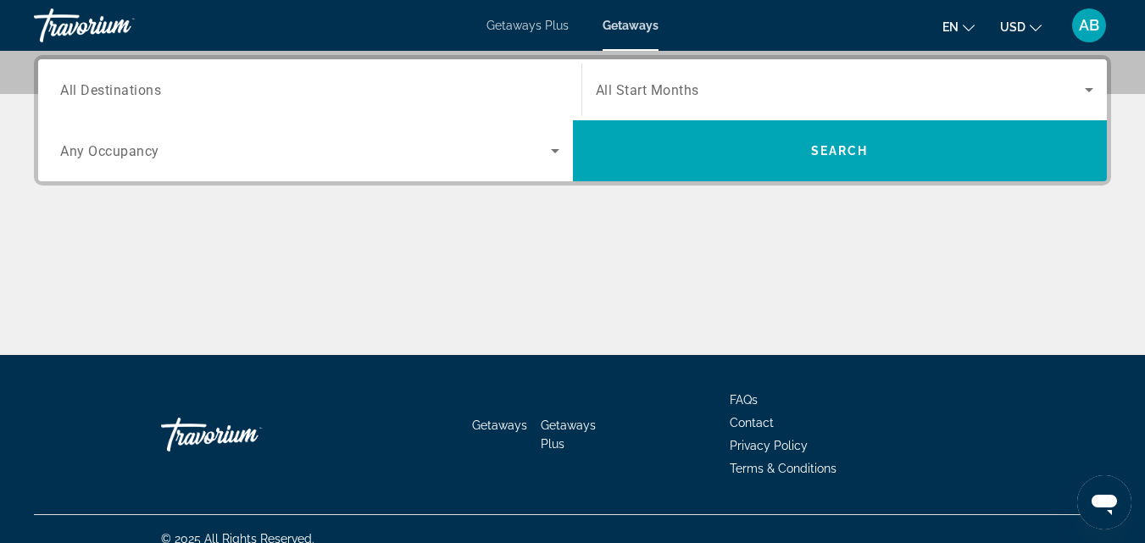
scroll to position [434, 0]
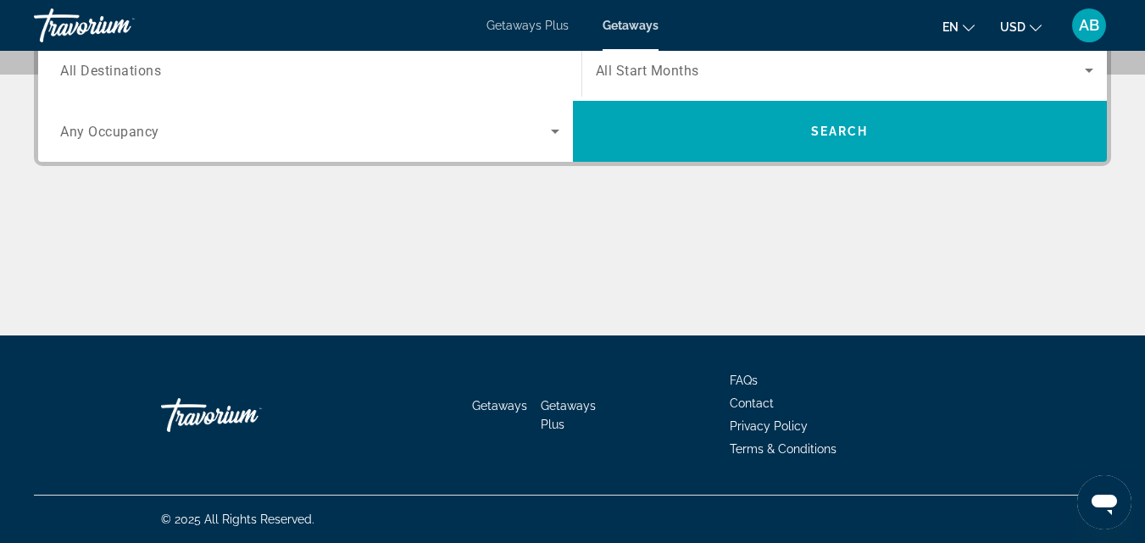
click at [513, 406] on span "Getaways" at bounding box center [499, 406] width 55 height 14
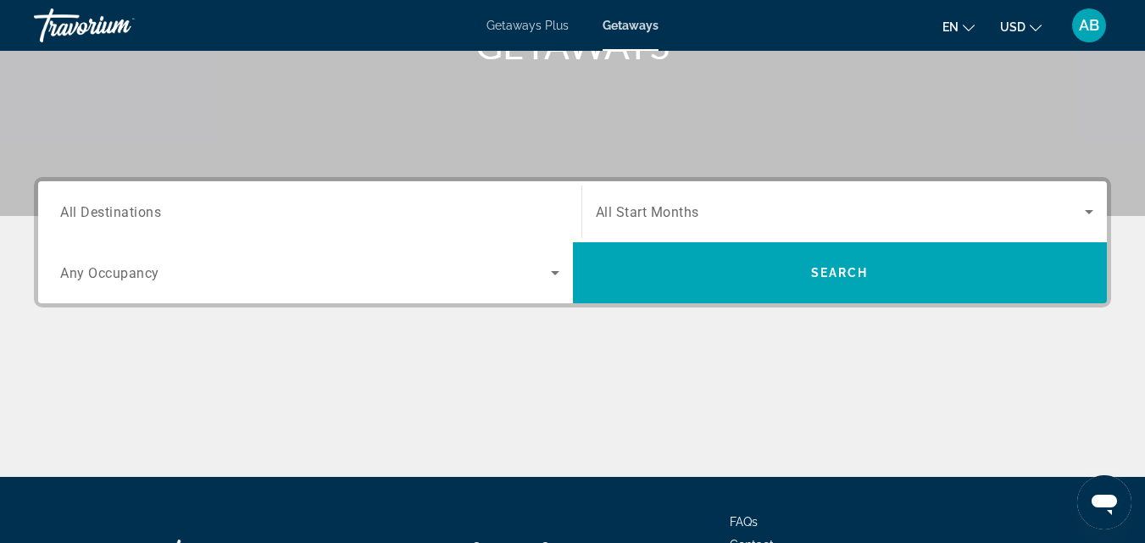
scroll to position [297, 0]
